Goal: Find specific page/section: Find specific page/section

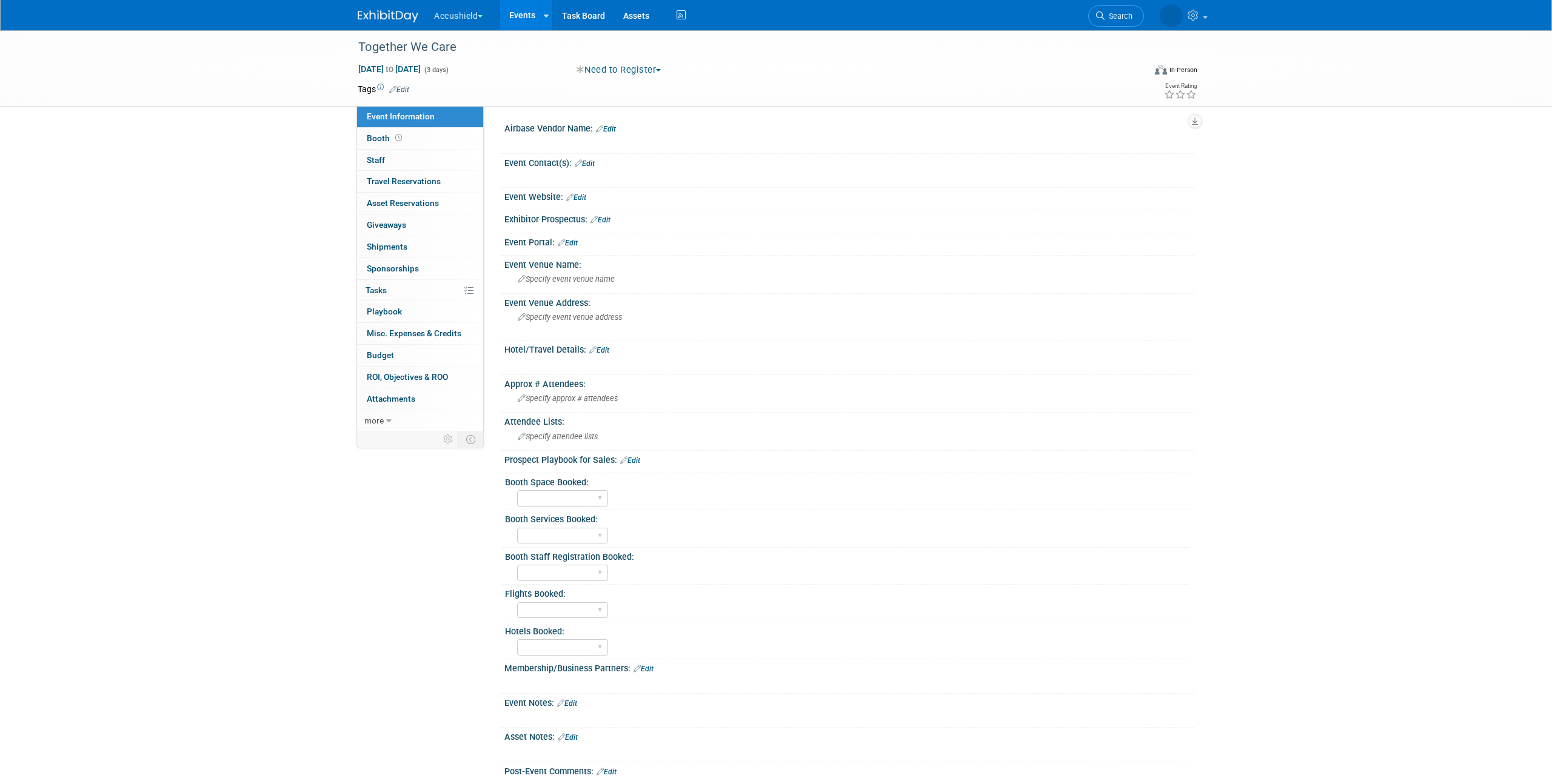
click at [417, 14] on img at bounding box center [388, 16] width 61 height 12
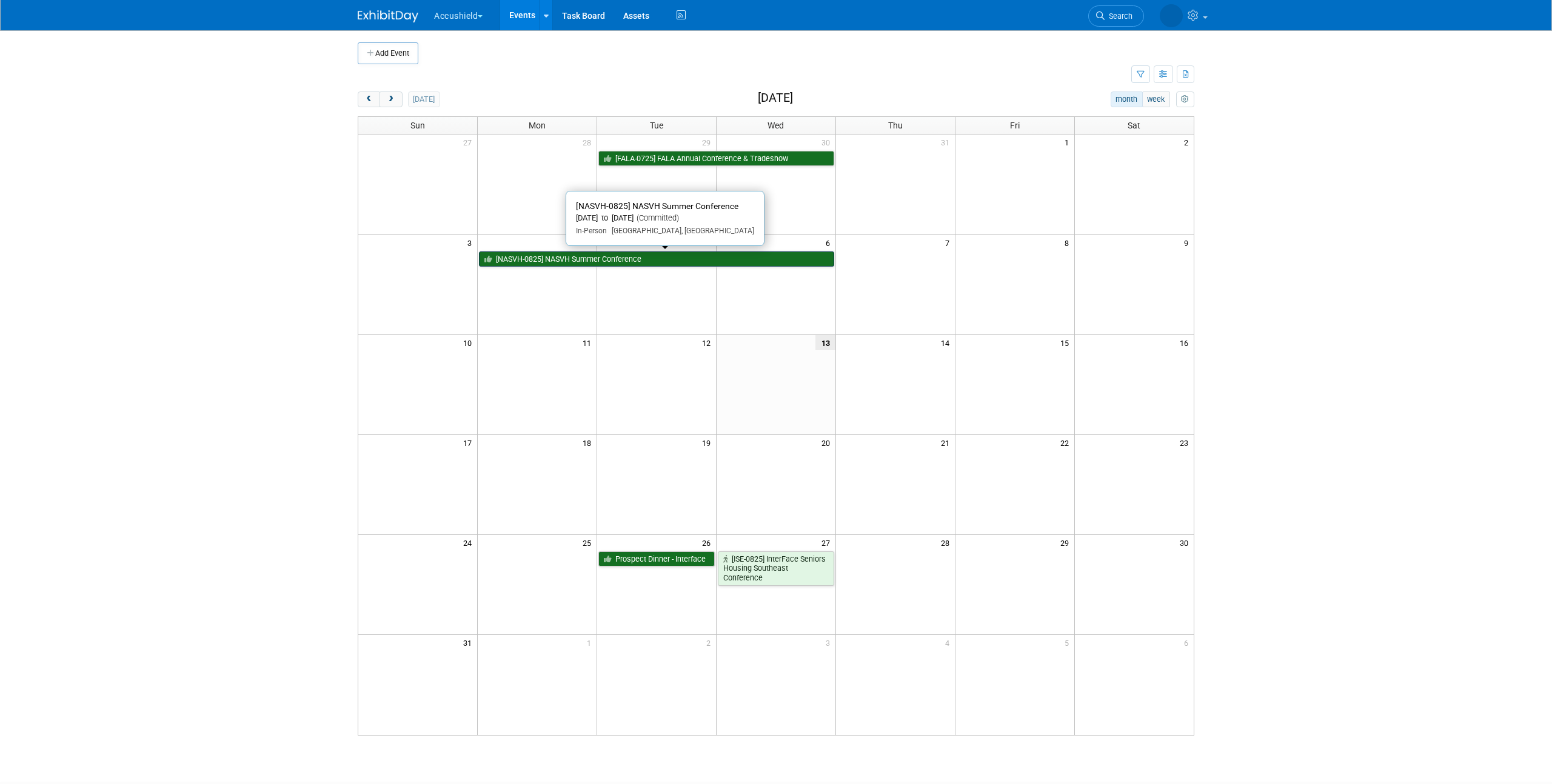
click at [543, 259] on link "[NASVH-0825] NASVH Summer Conference" at bounding box center [656, 259] width 355 height 16
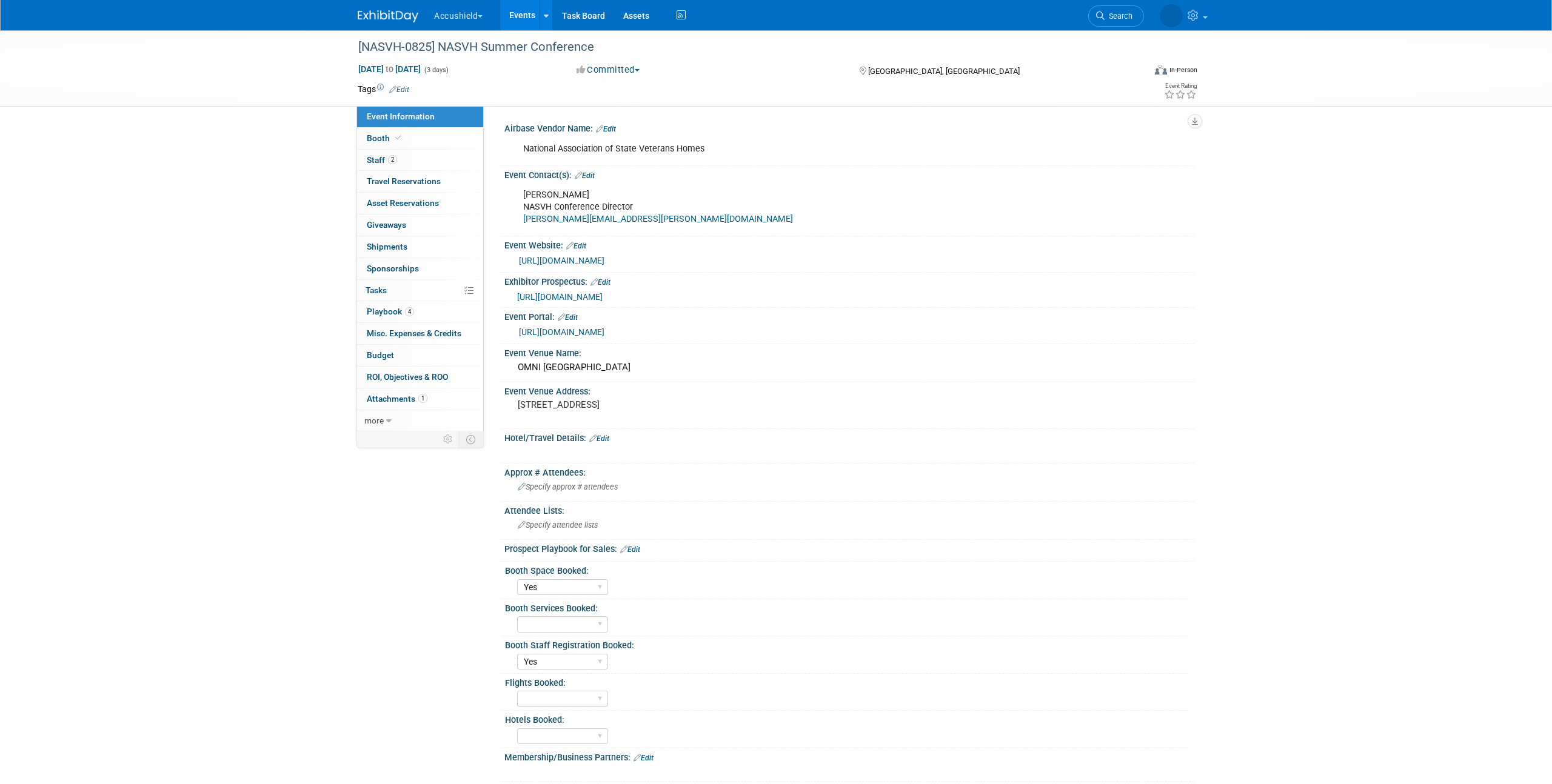
select select "Yes"
click at [605, 332] on link "https://alliance-exposition.boomerecommerce.com/home/3437/EventHome" at bounding box center [561, 333] width 86 height 10
